Goal: Information Seeking & Learning: Check status

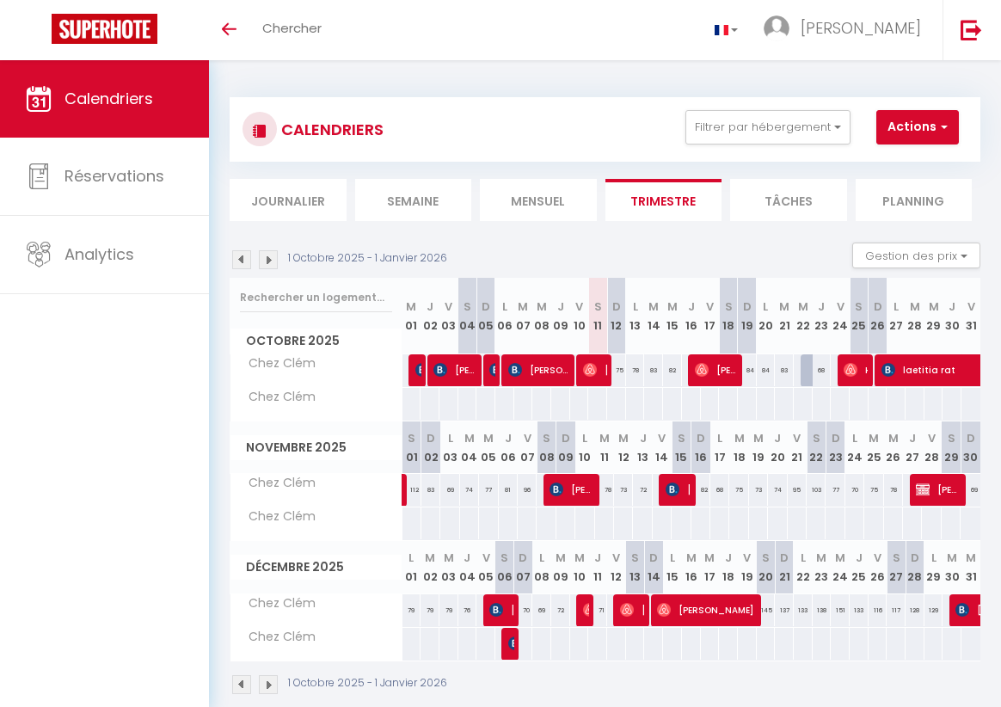
click at [240, 260] on img at bounding box center [241, 259] width 19 height 19
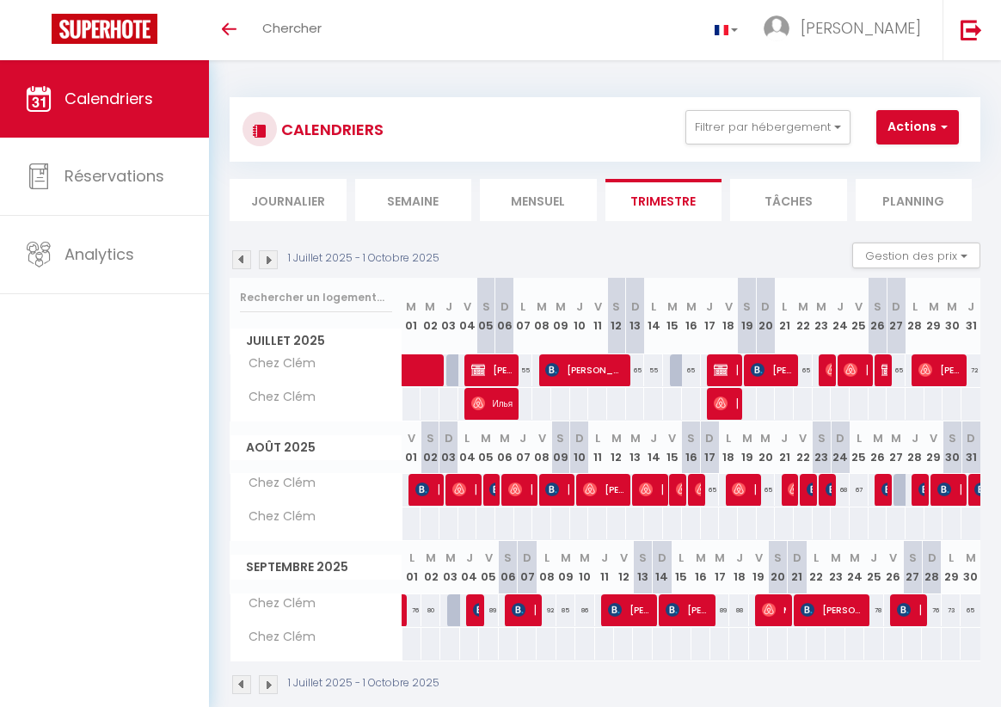
click at [240, 260] on img at bounding box center [241, 259] width 19 height 19
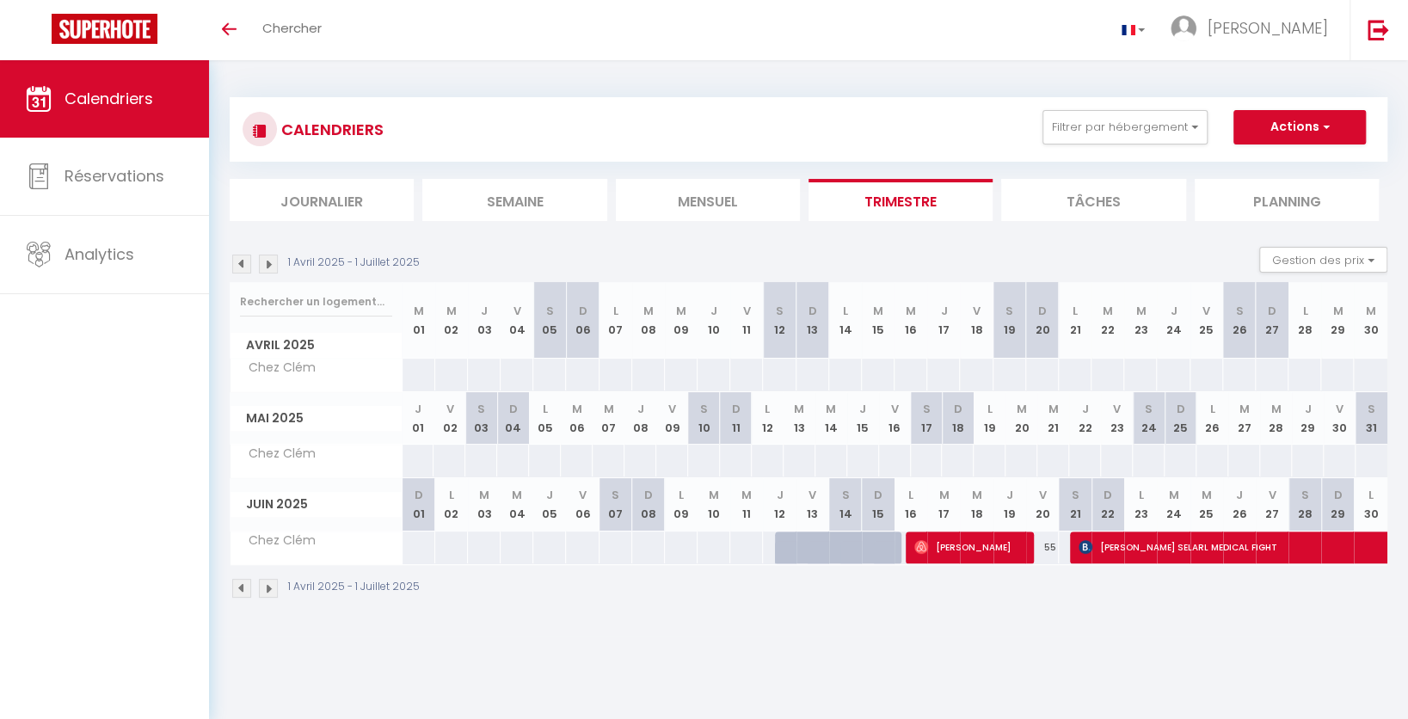
click at [273, 592] on img at bounding box center [268, 588] width 19 height 19
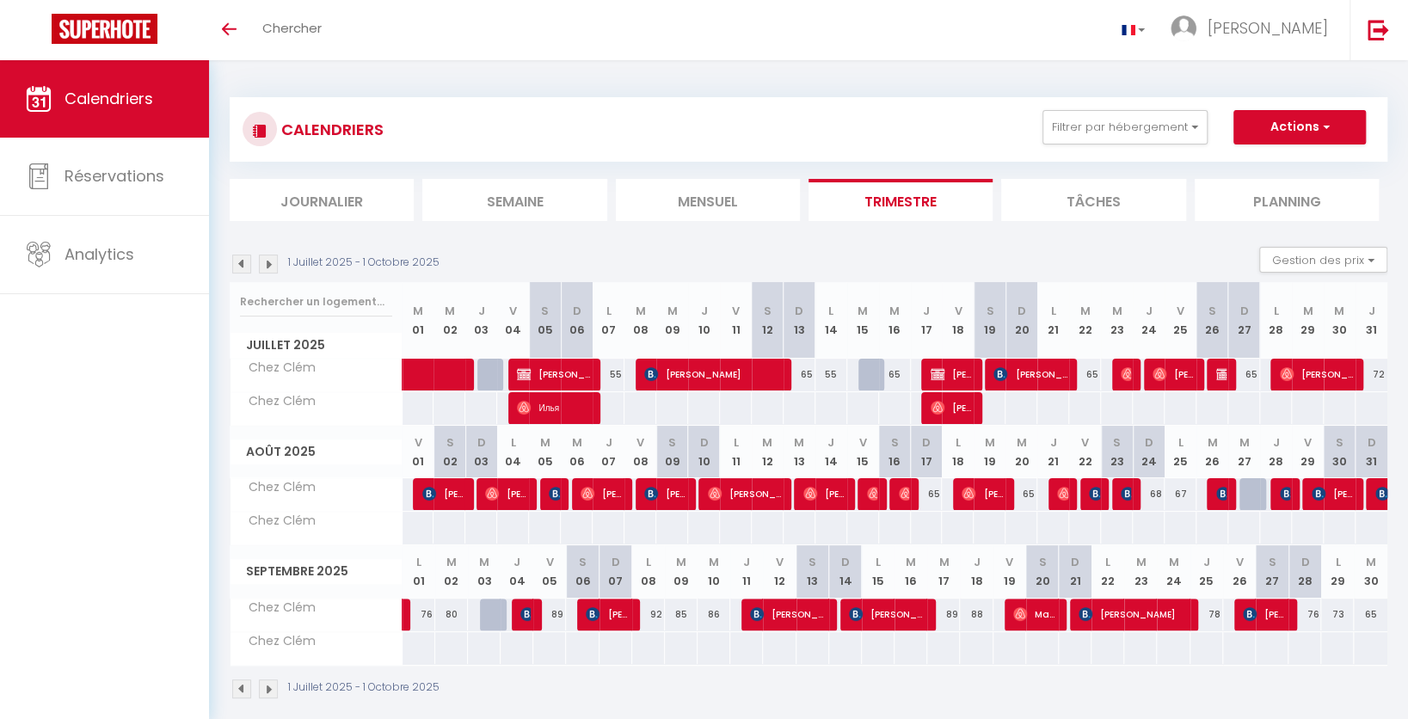
click at [271, 687] on img at bounding box center [268, 689] width 19 height 19
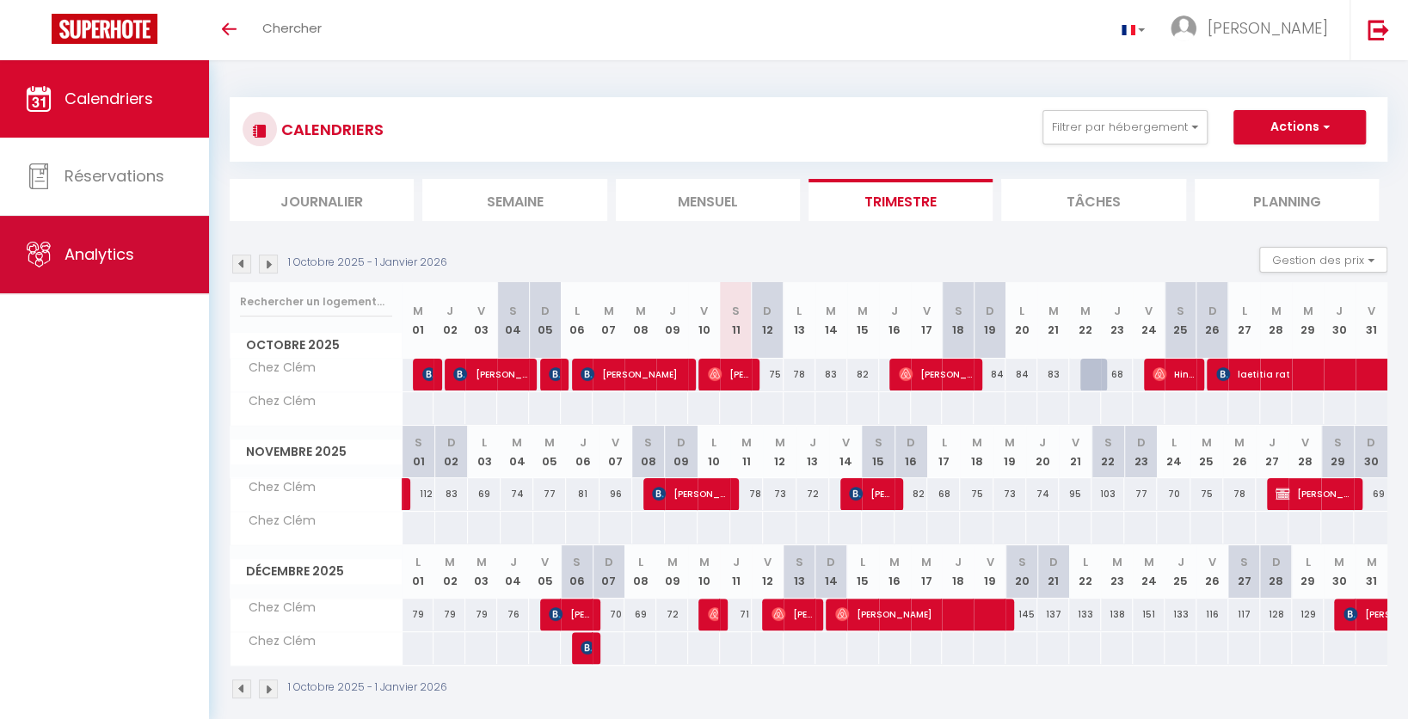
click at [128, 241] on link "Analytics" at bounding box center [104, 254] width 209 height 77
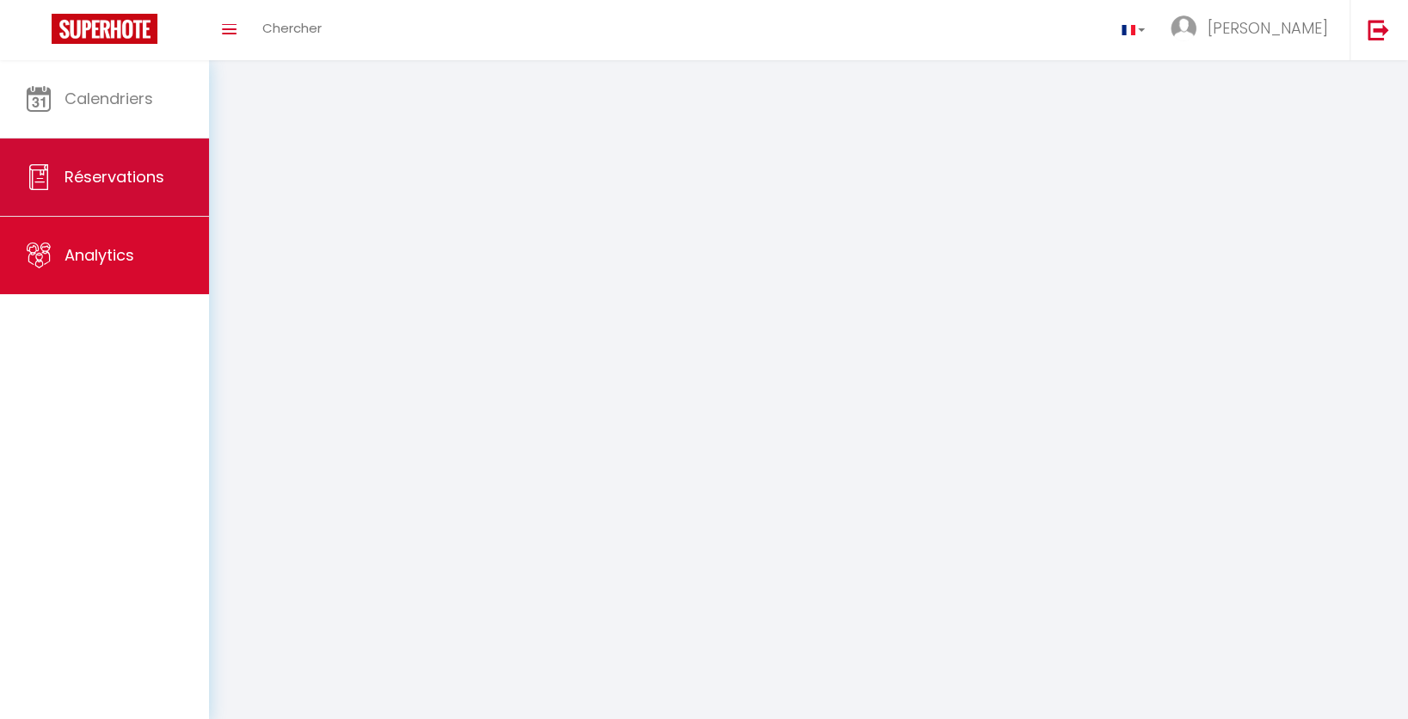
select select "2025"
select select "10"
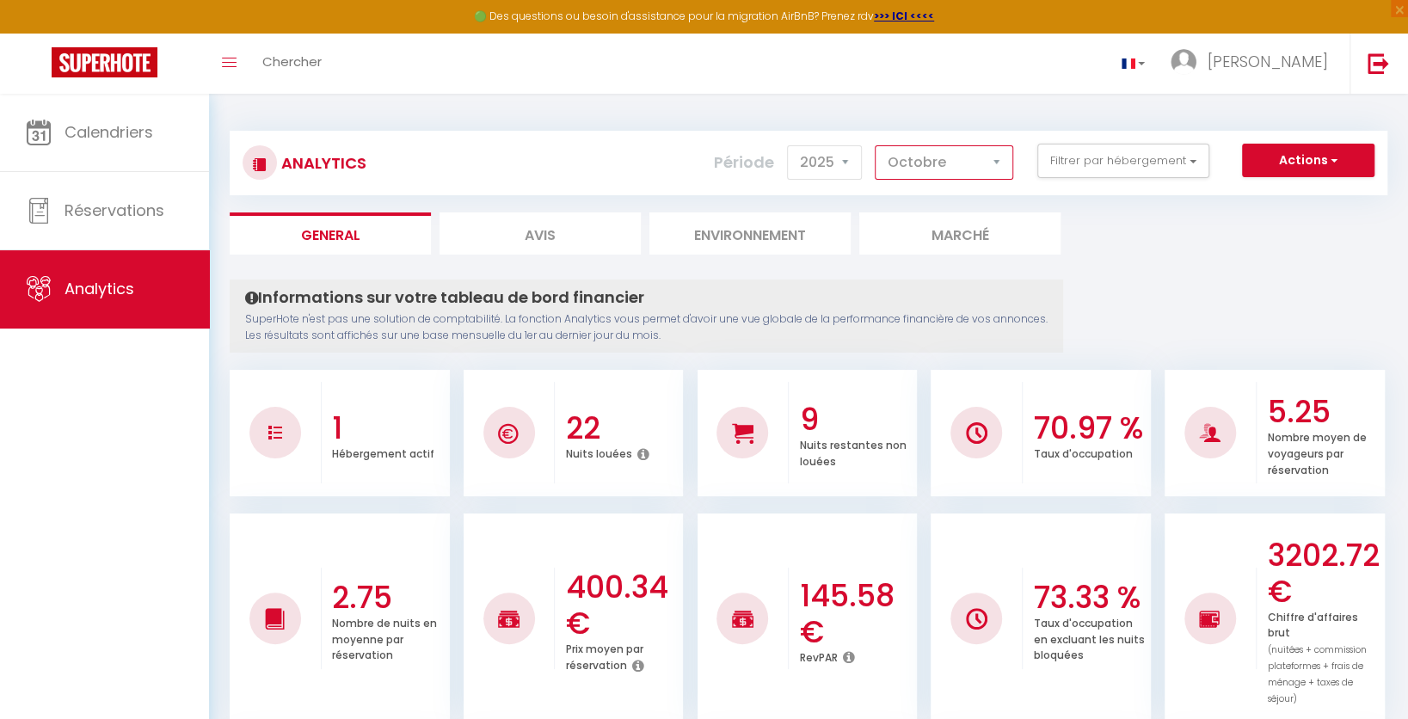
click at [969, 164] on select "[PERSON_NAME] Mars [PERSON_NAME] Juin Juillet Août Septembre Octobre Novembre D…" at bounding box center [944, 162] width 138 height 34
click at [833, 174] on select "2014 2015 2016 2017 2018 2019 2020 2021 2022 2023 2024 2025 2026 2027" at bounding box center [824, 162] width 75 height 34
click at [981, 166] on select "[PERSON_NAME] Mars [PERSON_NAME] Juin Juillet Août Septembre Octobre Novembre D…" at bounding box center [944, 162] width 138 height 34
click at [822, 172] on select "2014 2015 2016 2017 2018 2019 2020 2021 2022 2023 2024 2025 2026 2027" at bounding box center [824, 162] width 75 height 34
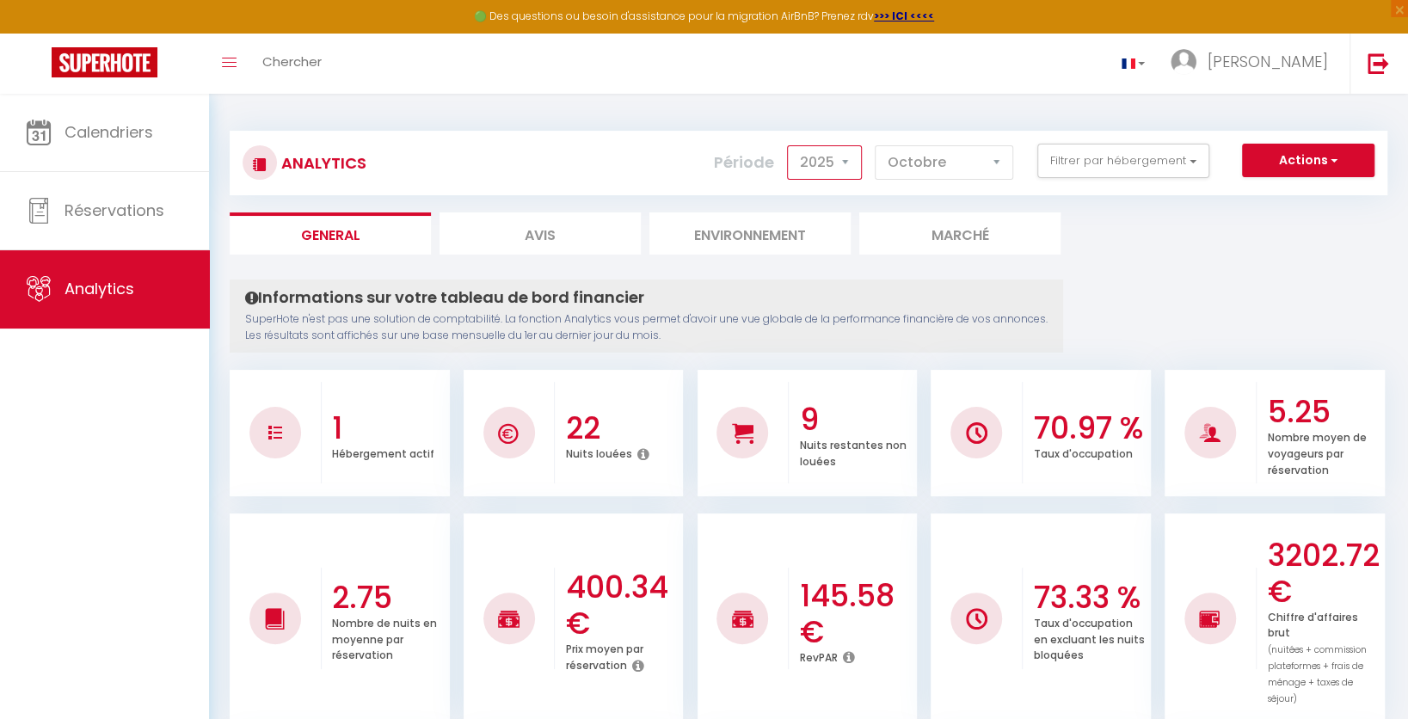
click at [791, 145] on select "2014 2015 2016 2017 2018 2019 2020 2021 2022 2023 2024 2025 2026 2027" at bounding box center [824, 162] width 75 height 34
click at [809, 235] on li "Environnement" at bounding box center [749, 233] width 201 height 42
